Goal: Task Accomplishment & Management: Manage account settings

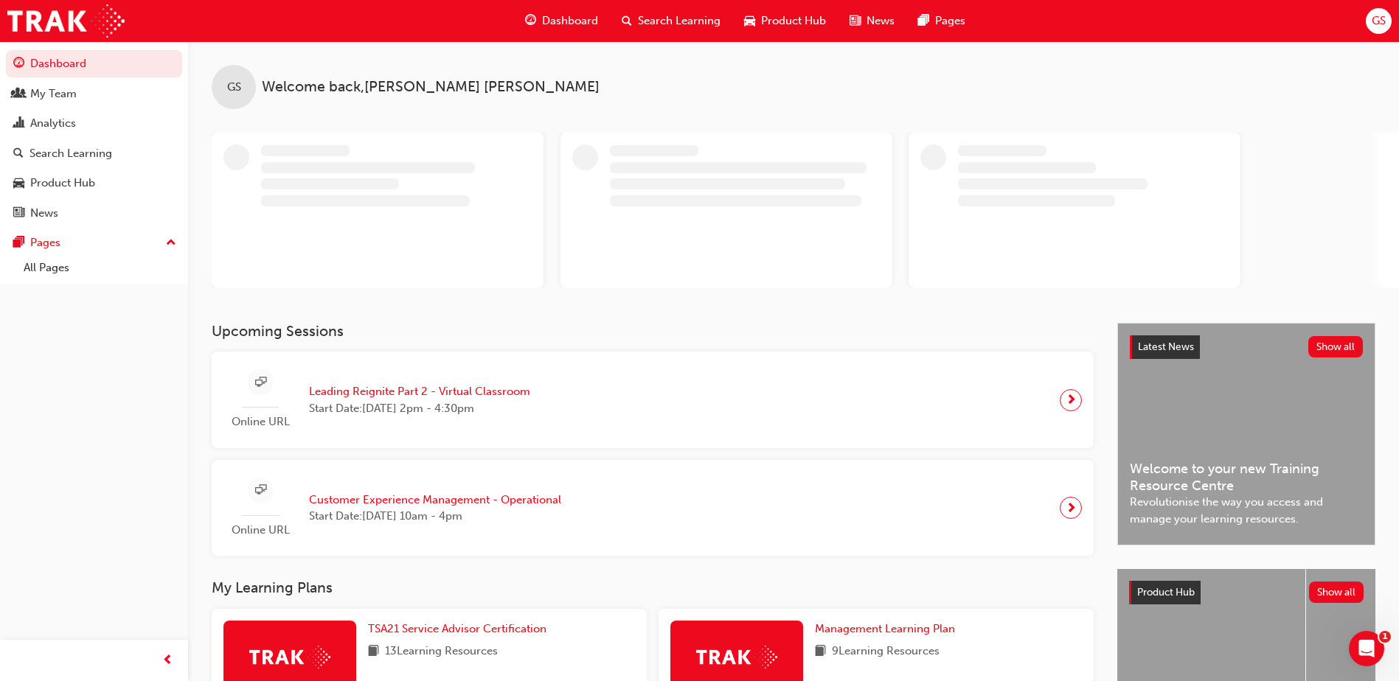
click at [1385, 17] on span "GS" at bounding box center [1379, 21] width 14 height 17
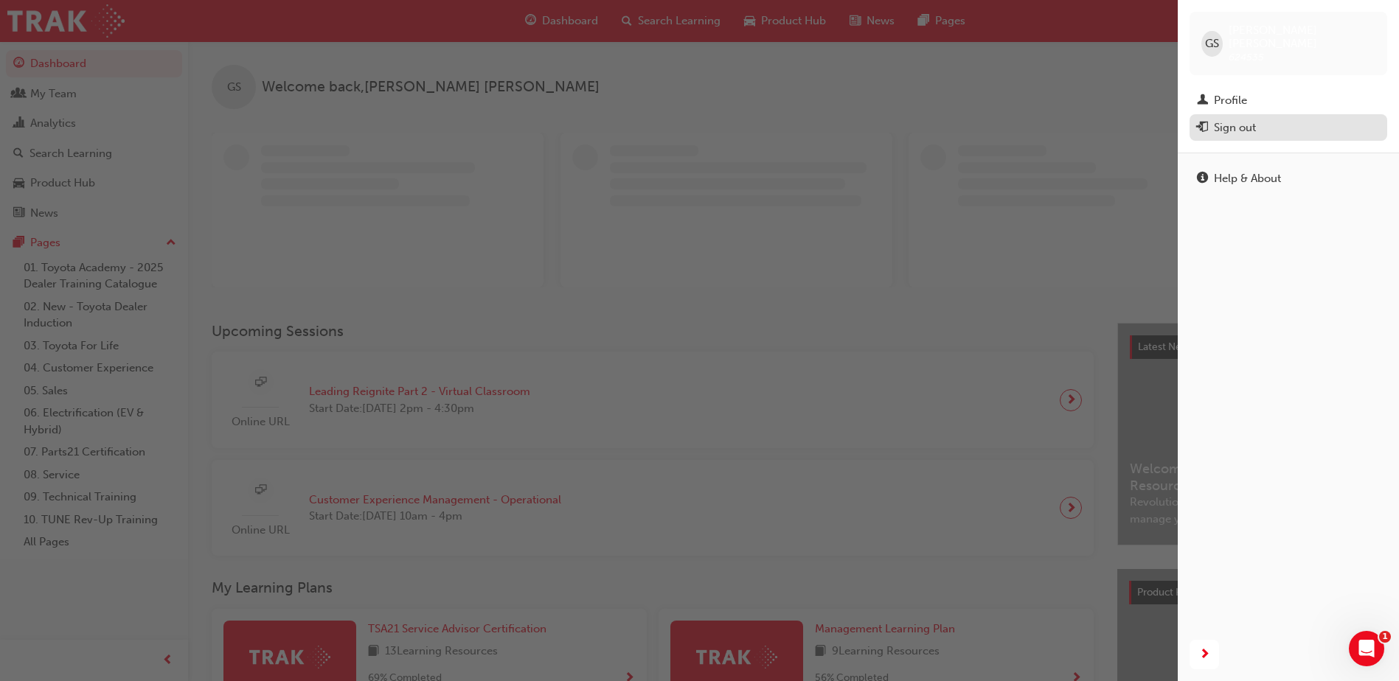
click at [1239, 119] on div "Sign out" at bounding box center [1235, 127] width 42 height 17
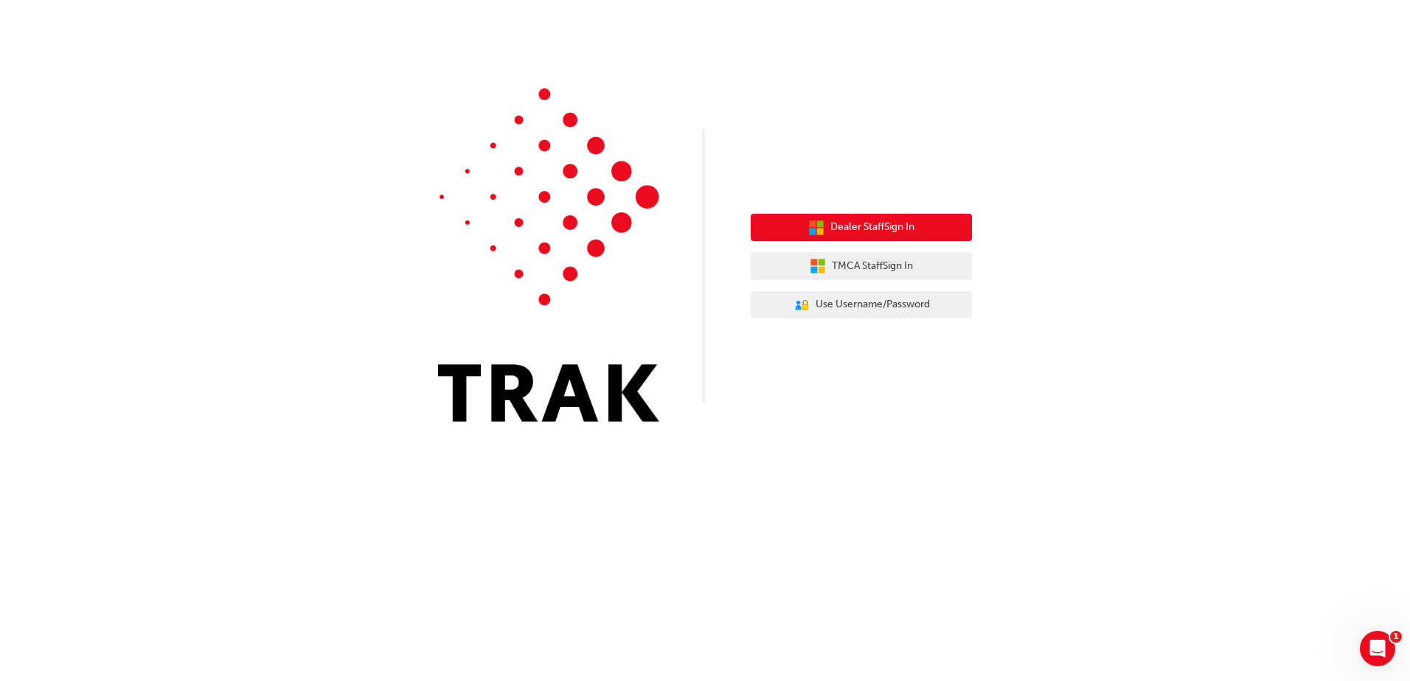
click at [898, 229] on span "Dealer Staff Sign In" at bounding box center [872, 227] width 84 height 17
